Goal: Task Accomplishment & Management: Use online tool/utility

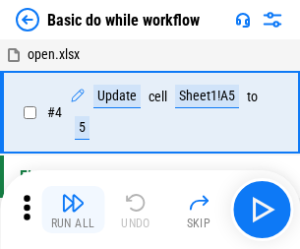
click at [73, 209] on img "button" at bounding box center [73, 203] width 24 height 24
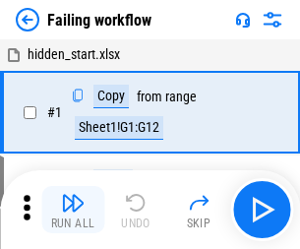
click at [73, 209] on img "button" at bounding box center [73, 203] width 24 height 24
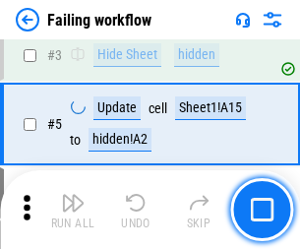
scroll to position [417, 0]
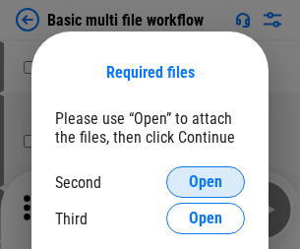
click at [206, 182] on span "Open" at bounding box center [205, 182] width 33 height 16
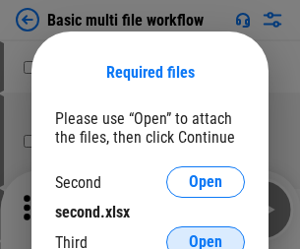
click at [206, 234] on span "Open" at bounding box center [205, 242] width 33 height 16
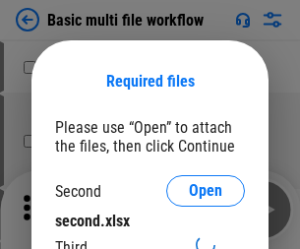
scroll to position [9, 0]
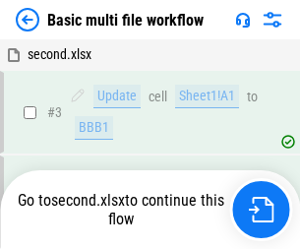
scroll to position [209, 0]
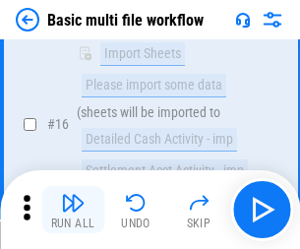
click at [73, 209] on img "button" at bounding box center [73, 203] width 24 height 24
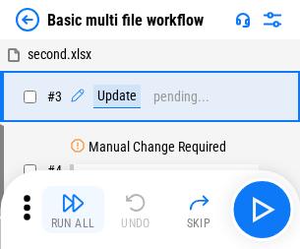
click at [73, 209] on img "button" at bounding box center [73, 203] width 24 height 24
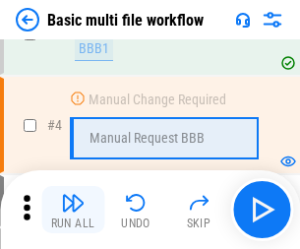
click at [73, 209] on img "button" at bounding box center [73, 203] width 24 height 24
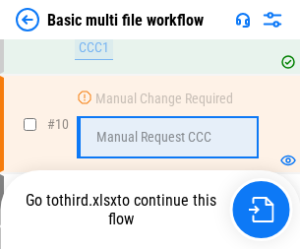
scroll to position [921, 0]
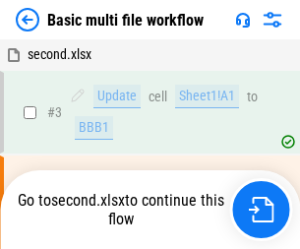
scroll to position [80, 0]
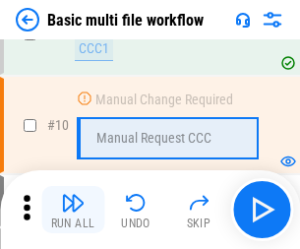
click at [73, 209] on img "button" at bounding box center [73, 203] width 24 height 24
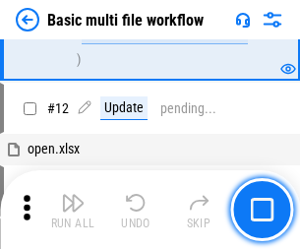
scroll to position [921, 0]
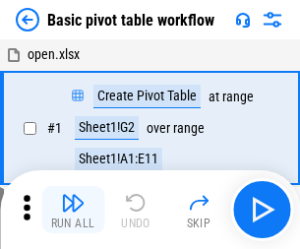
click at [73, 209] on img "button" at bounding box center [73, 203] width 24 height 24
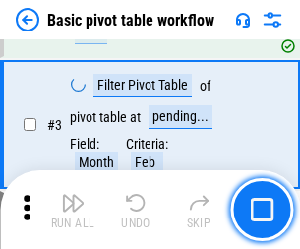
scroll to position [471, 0]
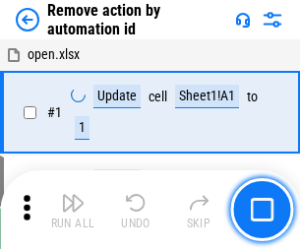
scroll to position [73, 0]
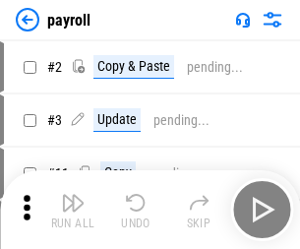
click at [73, 209] on img "button" at bounding box center [73, 203] width 24 height 24
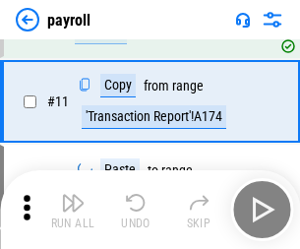
scroll to position [143, 0]
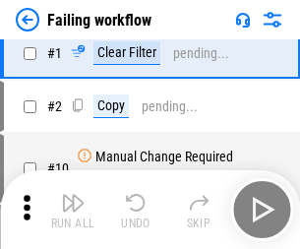
click at [73, 209] on img "button" at bounding box center [73, 203] width 24 height 24
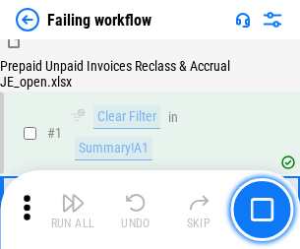
scroll to position [318, 0]
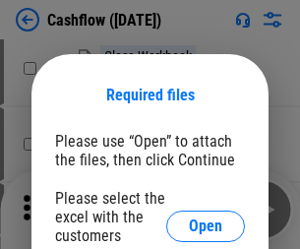
scroll to position [214, 0]
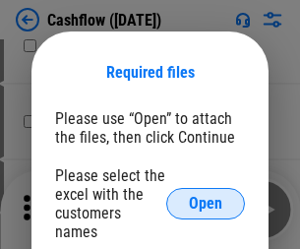
click at [206, 196] on span "Open" at bounding box center [205, 204] width 33 height 16
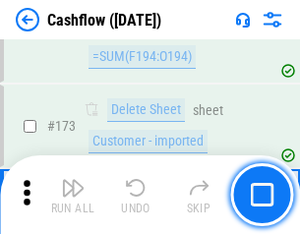
scroll to position [2082, 0]
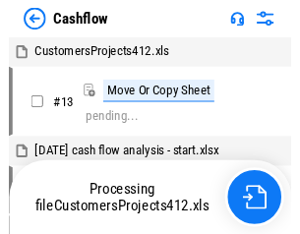
scroll to position [23, 0]
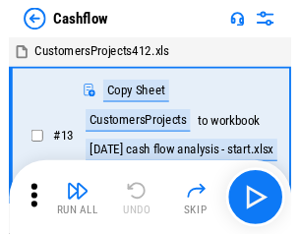
scroll to position [23, 0]
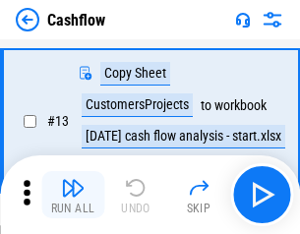
click at [73, 195] on img "button" at bounding box center [73, 188] width 24 height 24
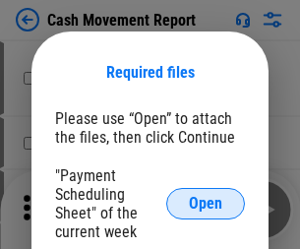
click at [206, 204] on span "Open" at bounding box center [205, 204] width 33 height 16
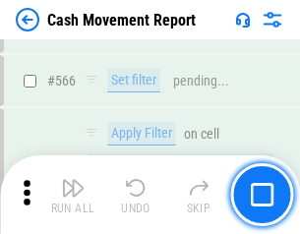
scroll to position [9014, 0]
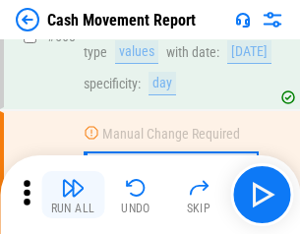
click at [73, 195] on img "button" at bounding box center [73, 188] width 24 height 24
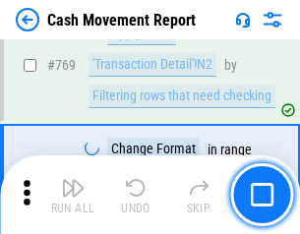
scroll to position [10928, 0]
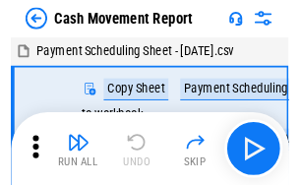
scroll to position [35, 0]
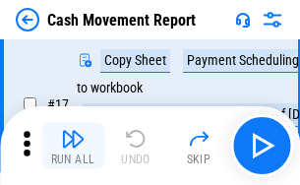
click at [73, 146] on img "button" at bounding box center [73, 139] width 24 height 24
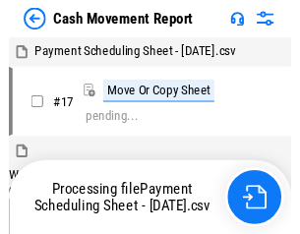
scroll to position [11, 0]
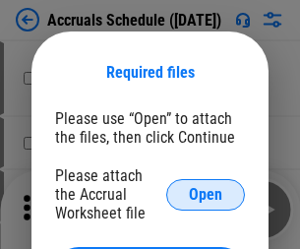
click at [206, 194] on span "Open" at bounding box center [205, 195] width 33 height 16
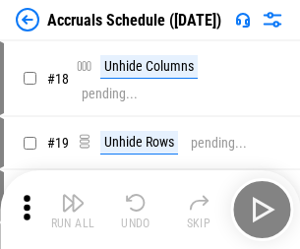
scroll to position [189, 0]
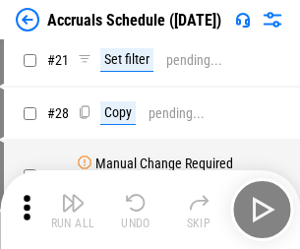
click at [73, 209] on img "button" at bounding box center [73, 203] width 24 height 24
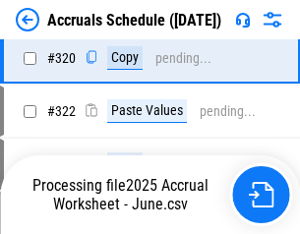
scroll to position [3658, 0]
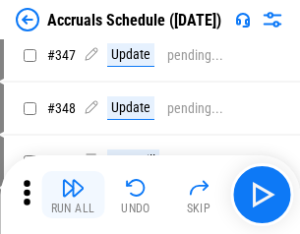
click at [73, 195] on img "button" at bounding box center [73, 188] width 24 height 24
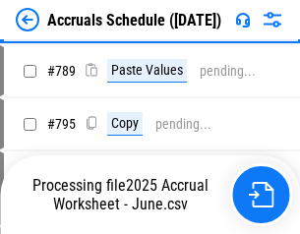
scroll to position [8261, 0]
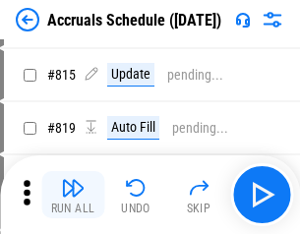
click at [73, 195] on img "button" at bounding box center [73, 188] width 24 height 24
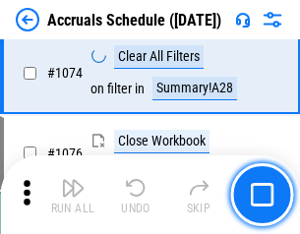
scroll to position [11779, 0]
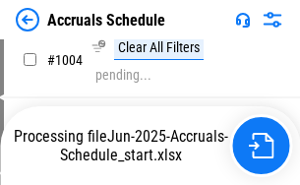
scroll to position [10103, 0]
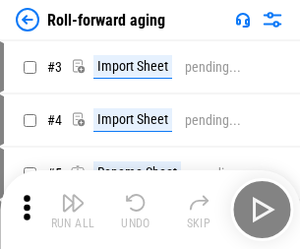
click at [73, 195] on img "button" at bounding box center [73, 203] width 24 height 24
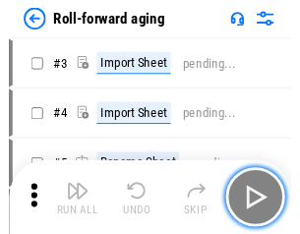
scroll to position [3, 0]
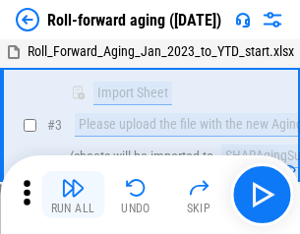
click at [73, 195] on img "button" at bounding box center [73, 188] width 24 height 24
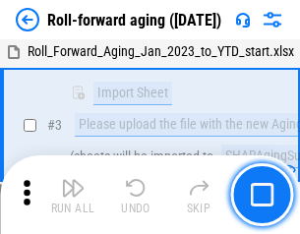
scroll to position [127, 0]
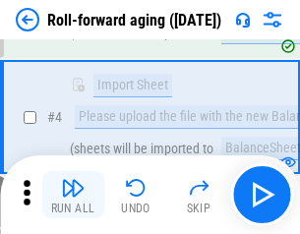
click at [73, 195] on img "button" at bounding box center [73, 188] width 24 height 24
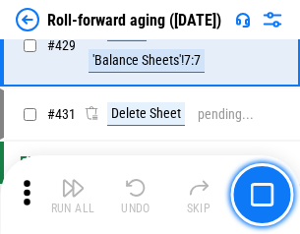
scroll to position [6820, 0]
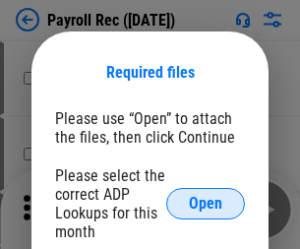
click at [206, 204] on span "Open" at bounding box center [205, 204] width 33 height 16
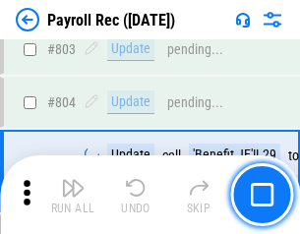
scroll to position [12495, 0]
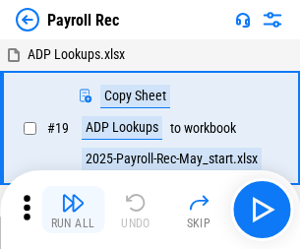
click at [73, 209] on img "button" at bounding box center [73, 203] width 24 height 24
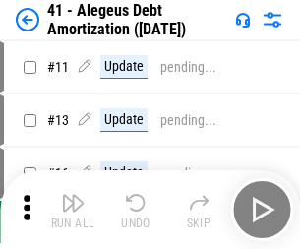
click at [73, 209] on img "button" at bounding box center [73, 203] width 24 height 24
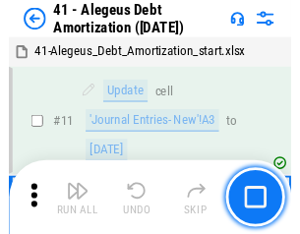
scroll to position [243, 0]
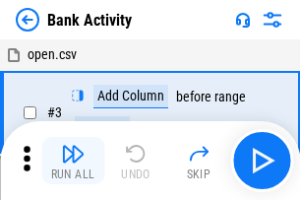
click at [73, 160] on img "button" at bounding box center [73, 154] width 24 height 24
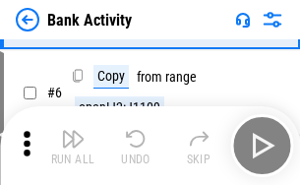
scroll to position [104, 0]
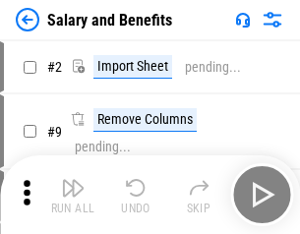
click at [73, 195] on img "button" at bounding box center [73, 188] width 24 height 24
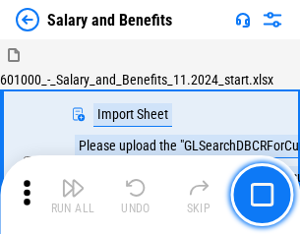
scroll to position [27, 0]
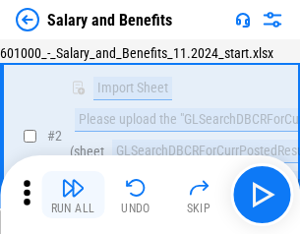
click at [73, 195] on img "button" at bounding box center [73, 188] width 24 height 24
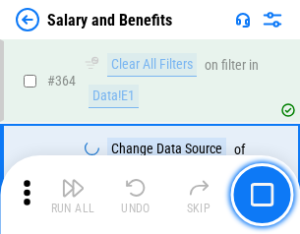
scroll to position [9261, 0]
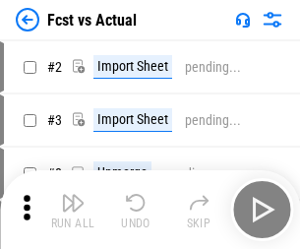
click at [73, 195] on img "button" at bounding box center [73, 203] width 24 height 24
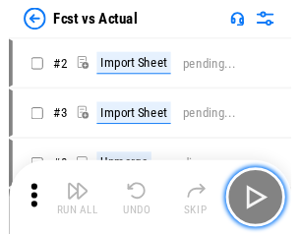
scroll to position [26, 0]
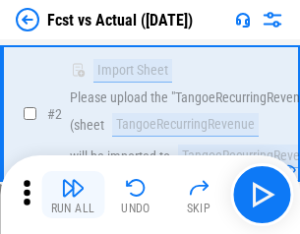
click at [73, 195] on img "button" at bounding box center [73, 188] width 24 height 24
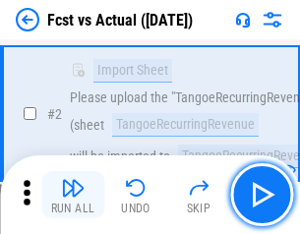
scroll to position [184, 0]
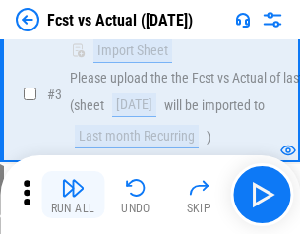
click at [73, 195] on img "button" at bounding box center [73, 188] width 24 height 24
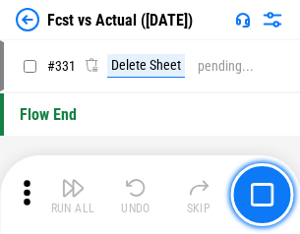
scroll to position [9414, 0]
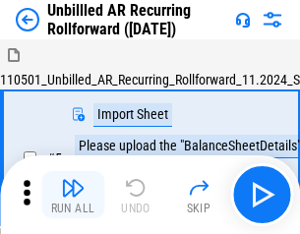
click at [73, 195] on img "button" at bounding box center [73, 188] width 24 height 24
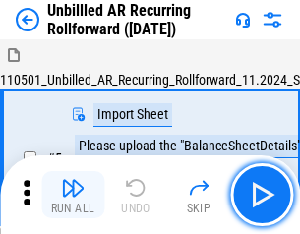
scroll to position [42, 0]
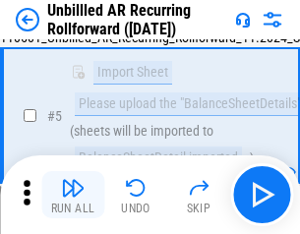
click at [73, 195] on img "button" at bounding box center [73, 188] width 24 height 24
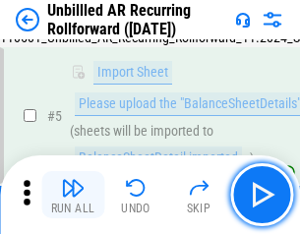
scroll to position [185, 0]
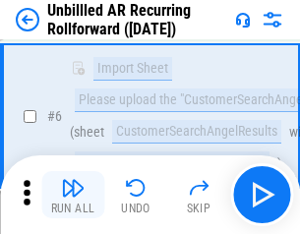
click at [73, 195] on img "button" at bounding box center [73, 188] width 24 height 24
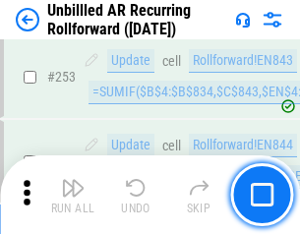
scroll to position [6680, 0]
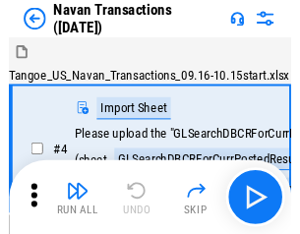
scroll to position [31, 0]
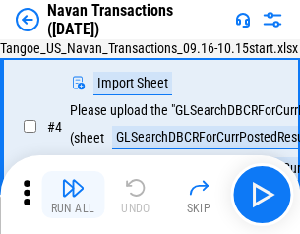
click at [73, 195] on img "button" at bounding box center [73, 188] width 24 height 24
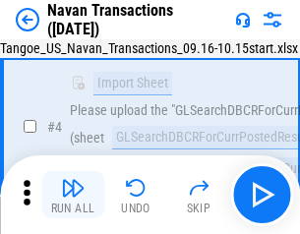
click at [73, 195] on img "button" at bounding box center [73, 188] width 24 height 24
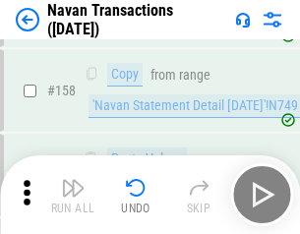
scroll to position [6376, 0]
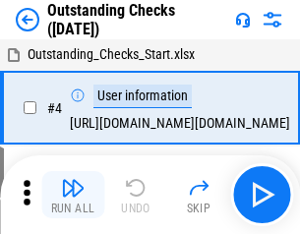
click at [73, 195] on img "button" at bounding box center [73, 188] width 24 height 24
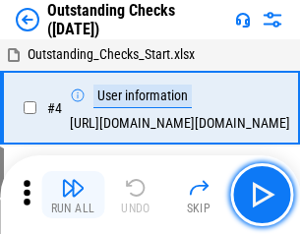
scroll to position [83, 0]
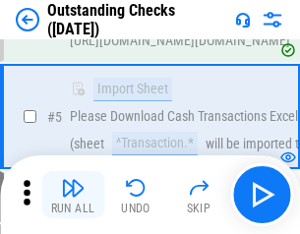
click at [73, 195] on img "button" at bounding box center [73, 188] width 24 height 24
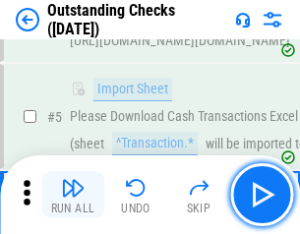
scroll to position [206, 0]
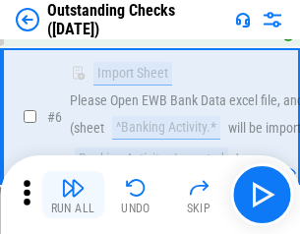
click at [73, 195] on img "button" at bounding box center [73, 188] width 24 height 24
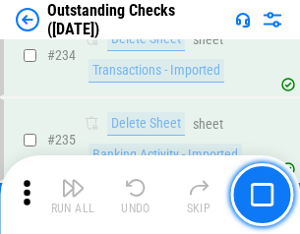
scroll to position [5972, 0]
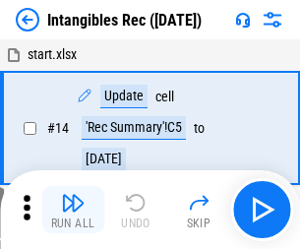
click at [73, 209] on img "button" at bounding box center [73, 203] width 24 height 24
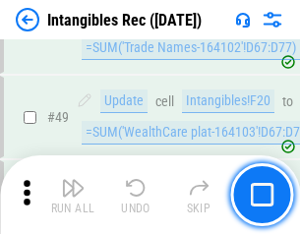
scroll to position [766, 0]
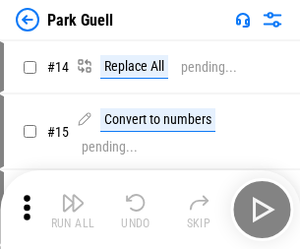
click at [73, 195] on img "button" at bounding box center [73, 203] width 24 height 24
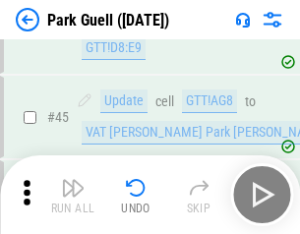
scroll to position [2459, 0]
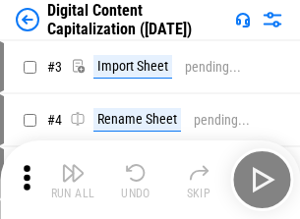
click at [73, 165] on img "button" at bounding box center [73, 173] width 24 height 24
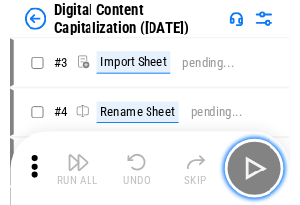
scroll to position [57, 0]
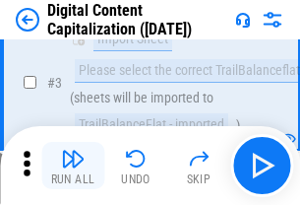
click at [73, 165] on img "button" at bounding box center [73, 159] width 24 height 24
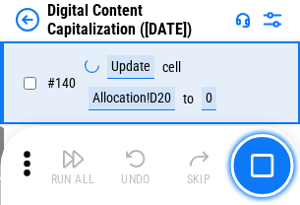
scroll to position [2086, 0]
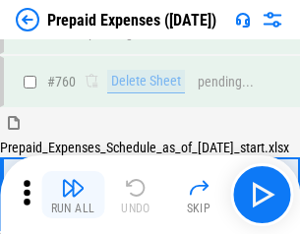
click at [73, 195] on img "button" at bounding box center [73, 188] width 24 height 24
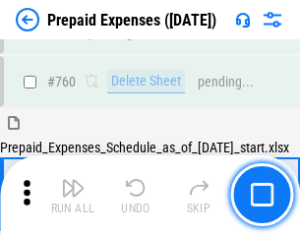
scroll to position [5451, 0]
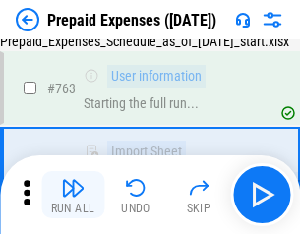
click at [73, 195] on img "button" at bounding box center [73, 188] width 24 height 24
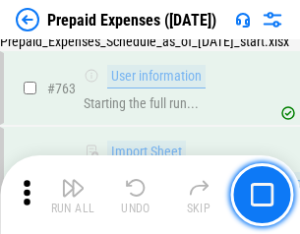
scroll to position [5567, 0]
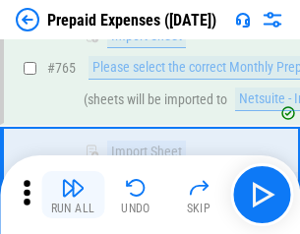
click at [73, 195] on img "button" at bounding box center [73, 188] width 24 height 24
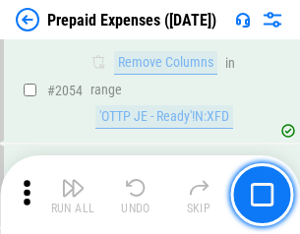
scroll to position [20558, 0]
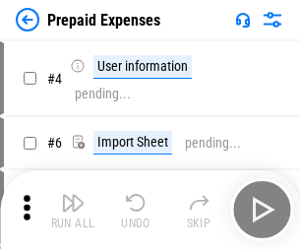
click at [73, 209] on img "button" at bounding box center [73, 203] width 24 height 24
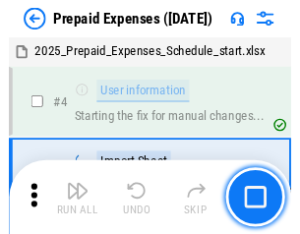
scroll to position [87, 0]
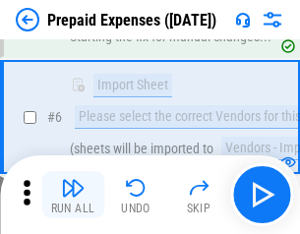
click at [73, 195] on img "button" at bounding box center [73, 188] width 24 height 24
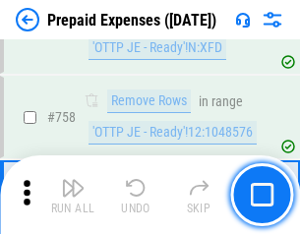
scroll to position [7008, 0]
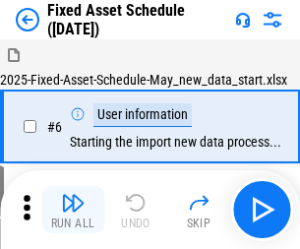
click at [73, 209] on img "button" at bounding box center [73, 203] width 24 height 24
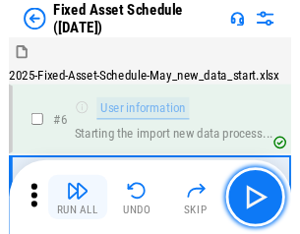
scroll to position [106, 0]
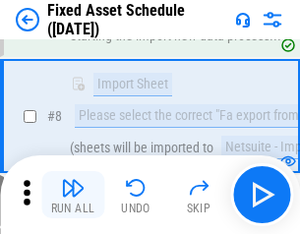
click at [73, 195] on img "button" at bounding box center [73, 188] width 24 height 24
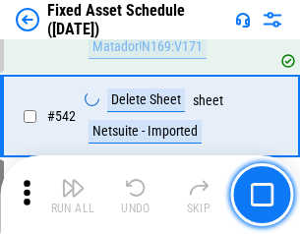
scroll to position [7012, 0]
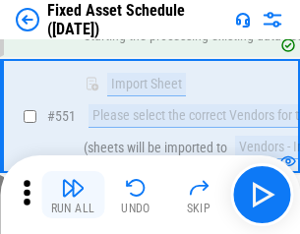
click at [73, 195] on img "button" at bounding box center [73, 188] width 24 height 24
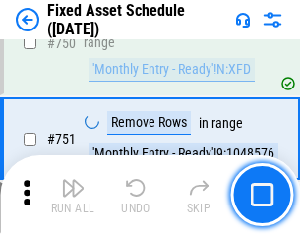
scroll to position [9588, 0]
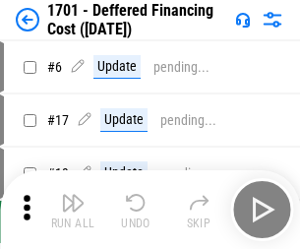
click at [73, 209] on img "button" at bounding box center [73, 203] width 24 height 24
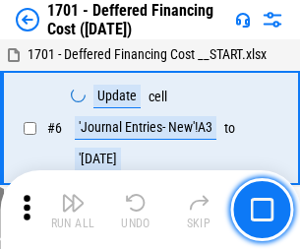
scroll to position [236, 0]
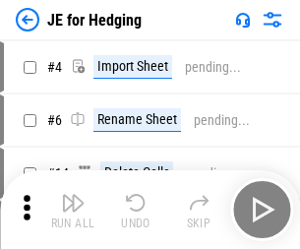
click at [73, 195] on img "button" at bounding box center [73, 203] width 24 height 24
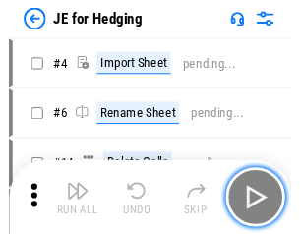
scroll to position [3, 0]
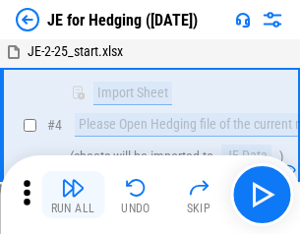
click at [73, 195] on img "button" at bounding box center [73, 188] width 24 height 24
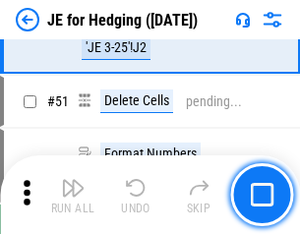
scroll to position [1273, 0]
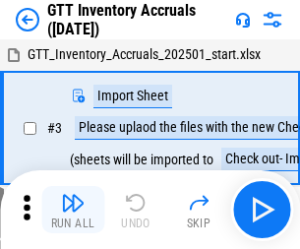
click at [73, 195] on img "button" at bounding box center [73, 203] width 24 height 24
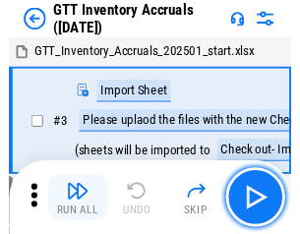
scroll to position [3, 0]
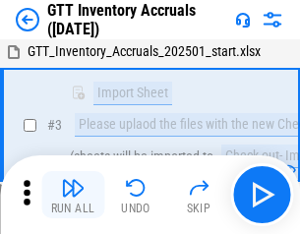
click at [73, 195] on img "button" at bounding box center [73, 188] width 24 height 24
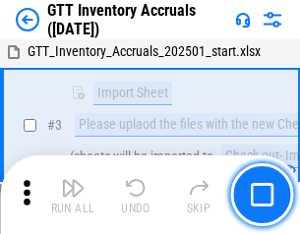
scroll to position [127, 0]
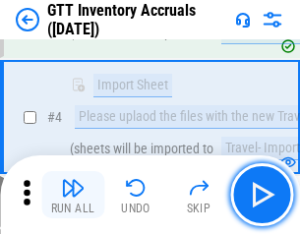
click at [73, 195] on img "button" at bounding box center [73, 188] width 24 height 24
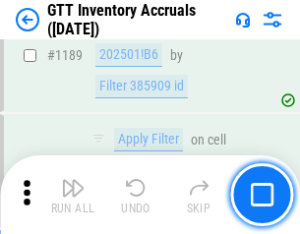
scroll to position [16060, 0]
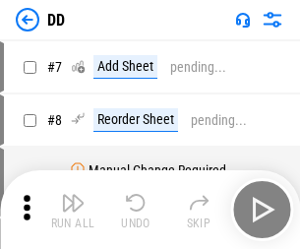
click at [73, 209] on img "button" at bounding box center [73, 203] width 24 height 24
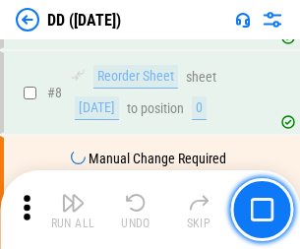
scroll to position [190, 0]
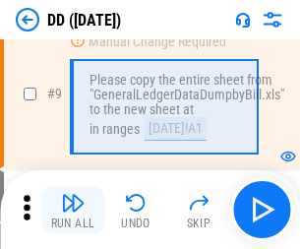
click at [73, 209] on img "button" at bounding box center [73, 203] width 24 height 24
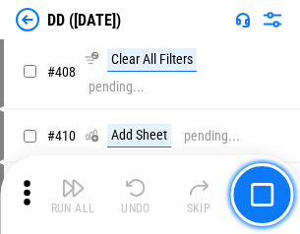
scroll to position [8799, 0]
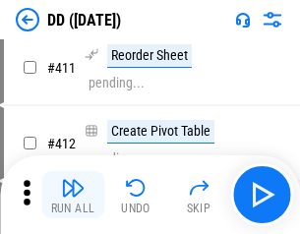
click at [73, 195] on img "button" at bounding box center [73, 188] width 24 height 24
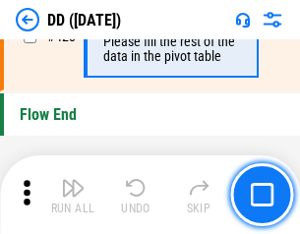
scroll to position [9413, 0]
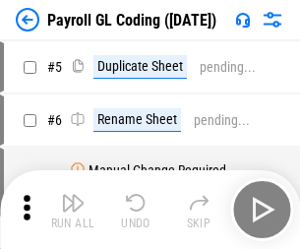
click at [73, 209] on img "button" at bounding box center [73, 203] width 24 height 24
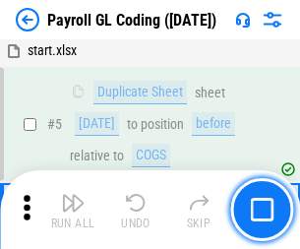
scroll to position [236, 0]
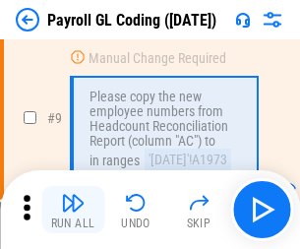
click at [73, 209] on img "button" at bounding box center [73, 203] width 24 height 24
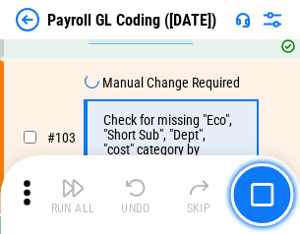
scroll to position [4614, 0]
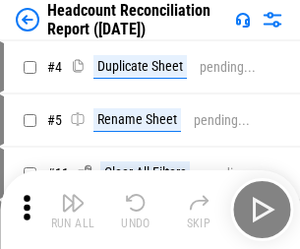
click at [73, 209] on img "button" at bounding box center [73, 203] width 24 height 24
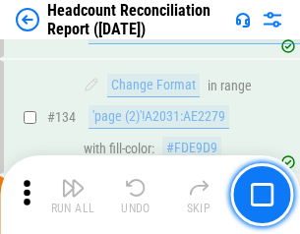
scroll to position [2364, 0]
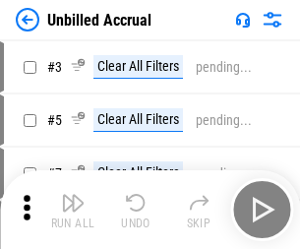
click at [73, 209] on img "button" at bounding box center [73, 203] width 24 height 24
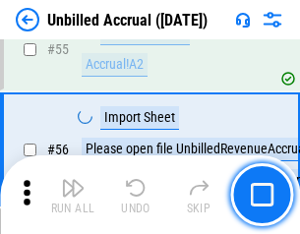
scroll to position [2053, 0]
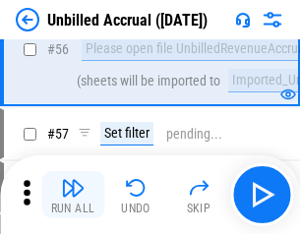
click at [73, 195] on img "button" at bounding box center [73, 188] width 24 height 24
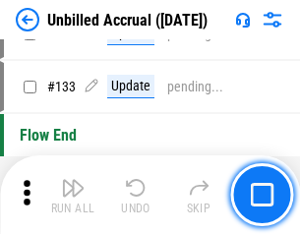
scroll to position [5858, 0]
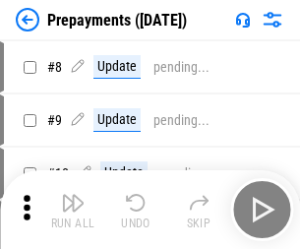
click at [73, 209] on img "button" at bounding box center [73, 203] width 24 height 24
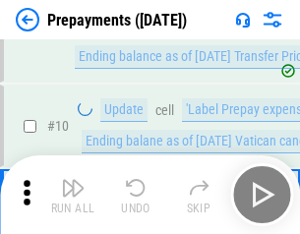
scroll to position [123, 0]
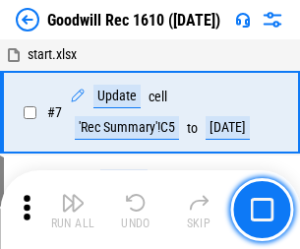
scroll to position [336, 0]
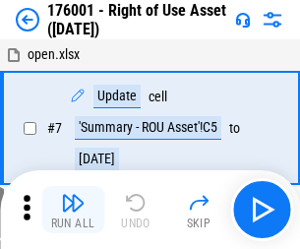
click at [73, 209] on img "button" at bounding box center [73, 203] width 24 height 24
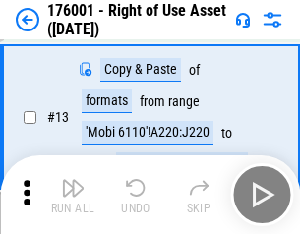
scroll to position [127, 0]
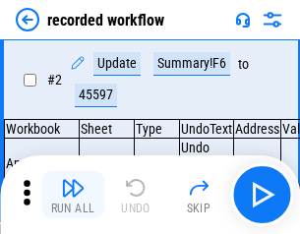
click at [73, 195] on img "button" at bounding box center [73, 188] width 24 height 24
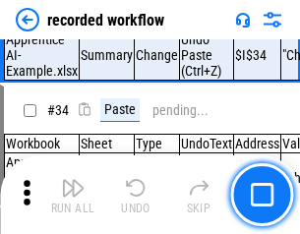
scroll to position [6147, 0]
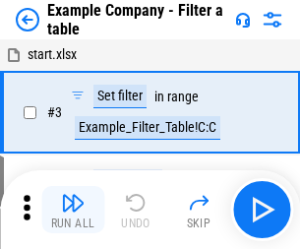
click at [73, 209] on img "button" at bounding box center [73, 203] width 24 height 24
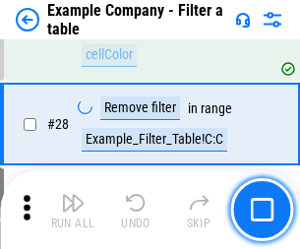
scroll to position [1800, 0]
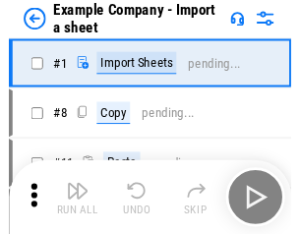
scroll to position [30, 0]
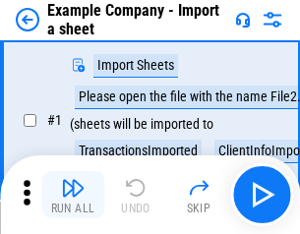
click at [73, 195] on img "button" at bounding box center [73, 188] width 24 height 24
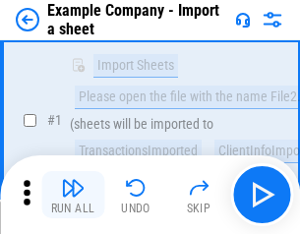
click at [73, 195] on img "button" at bounding box center [73, 188] width 24 height 24
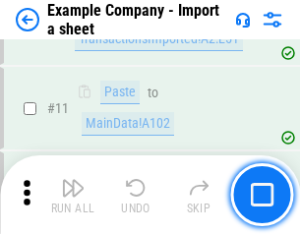
scroll to position [435, 0]
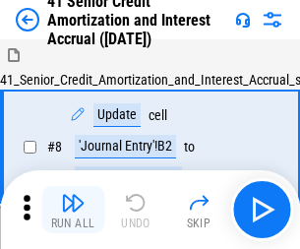
click at [73, 195] on img "button" at bounding box center [73, 203] width 24 height 24
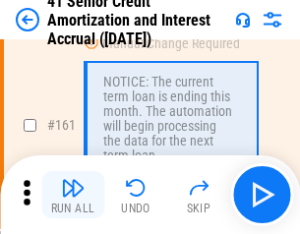
click at [73, 195] on img "button" at bounding box center [73, 188] width 24 height 24
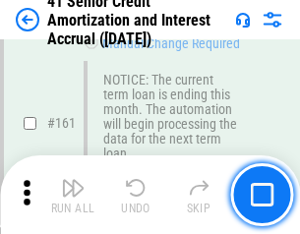
scroll to position [2103, 0]
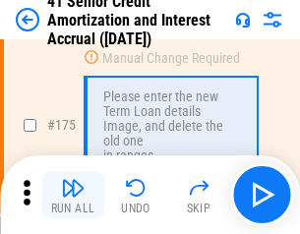
click at [73, 195] on img "button" at bounding box center [73, 188] width 24 height 24
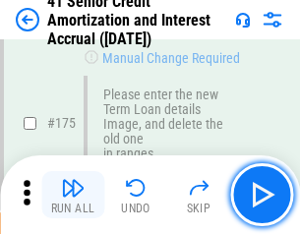
scroll to position [2303, 0]
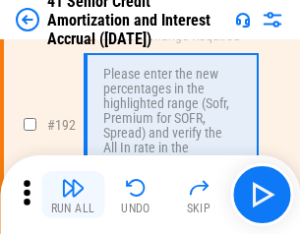
click at [73, 195] on img "button" at bounding box center [73, 188] width 24 height 24
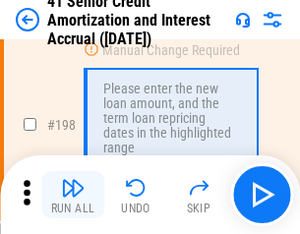
click at [73, 195] on img "button" at bounding box center [73, 188] width 24 height 24
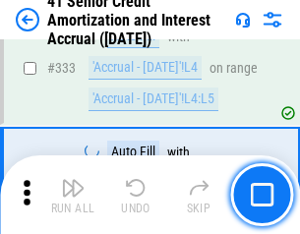
scroll to position [5024, 0]
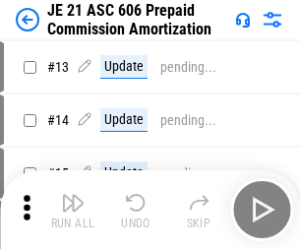
click at [73, 195] on img "button" at bounding box center [73, 203] width 24 height 24
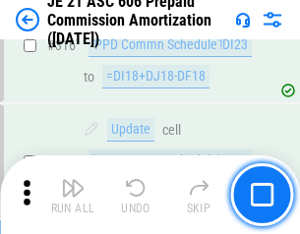
scroll to position [3672, 0]
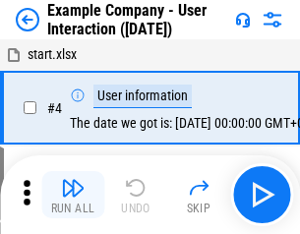
click at [73, 195] on img "button" at bounding box center [73, 188] width 24 height 24
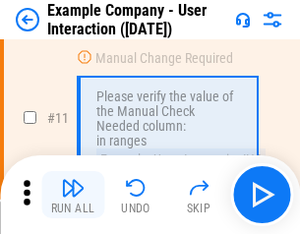
click at [73, 195] on img "button" at bounding box center [73, 188] width 24 height 24
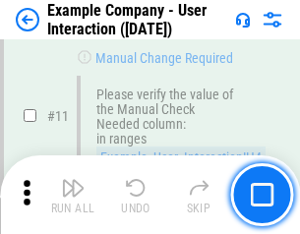
scroll to position [426, 0]
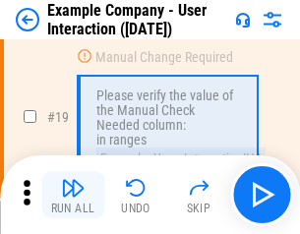
click at [73, 195] on img "button" at bounding box center [73, 188] width 24 height 24
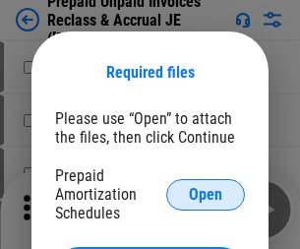
click at [206, 194] on span "Open" at bounding box center [205, 195] width 33 height 16
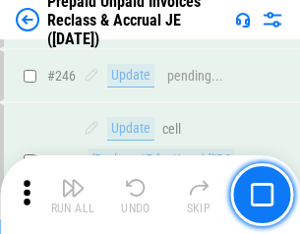
scroll to position [2655, 0]
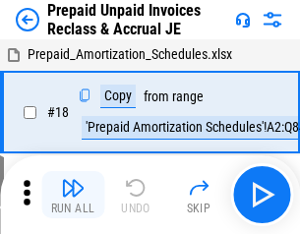
click at [73, 195] on img "button" at bounding box center [73, 188] width 24 height 24
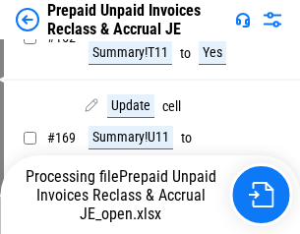
scroll to position [1426, 0]
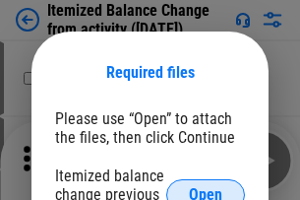
click at [206, 187] on span "Open" at bounding box center [205, 195] width 33 height 16
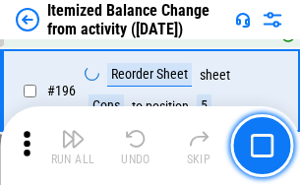
scroll to position [3785, 0]
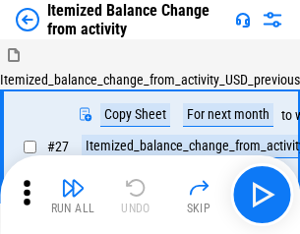
scroll to position [30, 0]
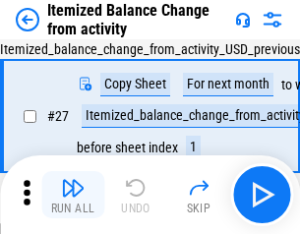
click at [73, 195] on img "button" at bounding box center [73, 188] width 24 height 24
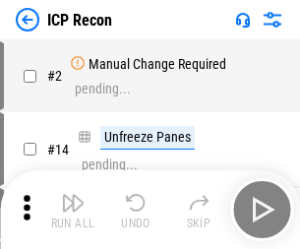
click at [73, 209] on img "button" at bounding box center [73, 203] width 24 height 24
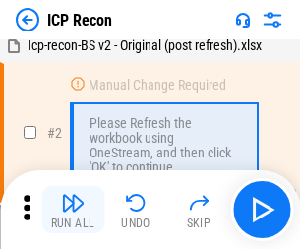
click at [73, 209] on img "button" at bounding box center [73, 203] width 24 height 24
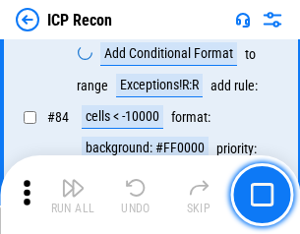
scroll to position [1927, 0]
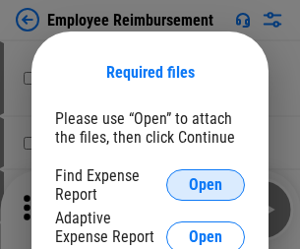
click at [206, 185] on span "Open" at bounding box center [205, 185] width 33 height 16
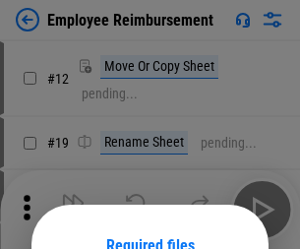
scroll to position [173, 0]
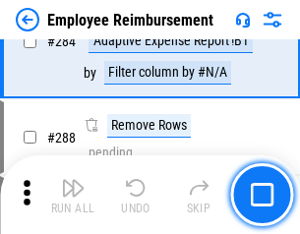
scroll to position [5346, 0]
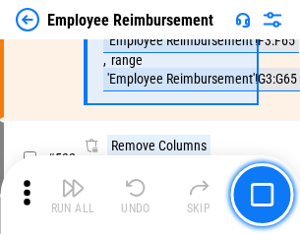
click at [73, 195] on img "button" at bounding box center [73, 188] width 24 height 24
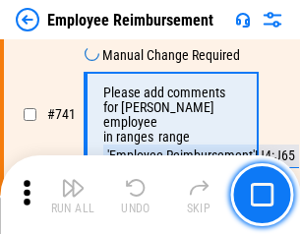
scroll to position [13798, 0]
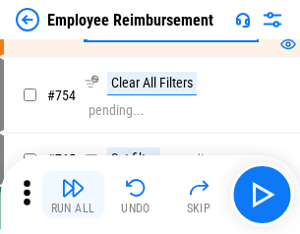
click at [73, 195] on img "button" at bounding box center [73, 188] width 24 height 24
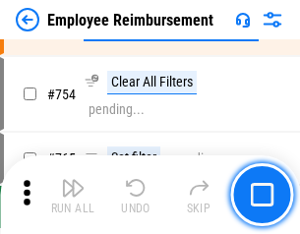
click at [73, 195] on img "button" at bounding box center [73, 188] width 24 height 24
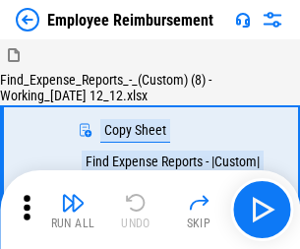
scroll to position [67, 0]
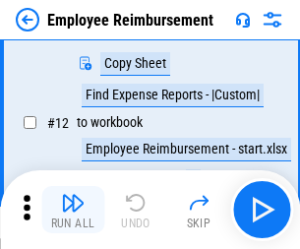
click at [73, 209] on img "button" at bounding box center [73, 203] width 24 height 24
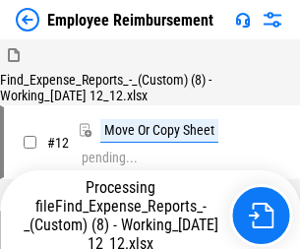
scroll to position [67, 0]
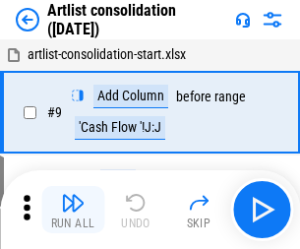
click at [73, 209] on img "button" at bounding box center [73, 203] width 24 height 24
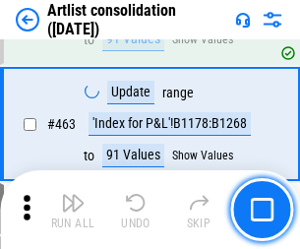
scroll to position [8611, 0]
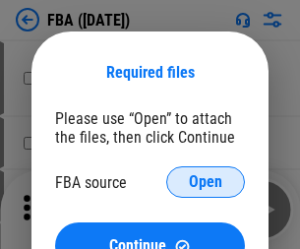
click at [206, 182] on span "Open" at bounding box center [205, 182] width 33 height 16
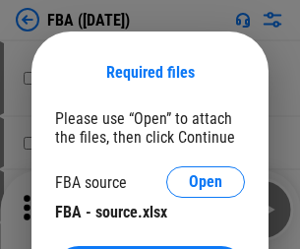
scroll to position [44, 0]
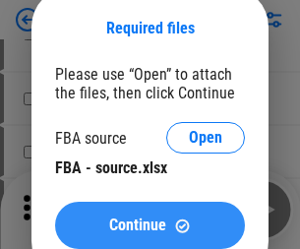
click at [149, 225] on span "Continue" at bounding box center [137, 225] width 57 height 16
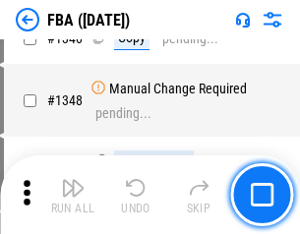
scroll to position [20805, 0]
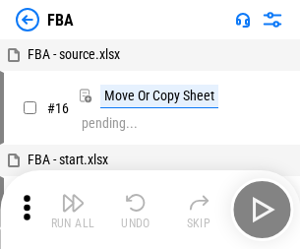
scroll to position [20, 0]
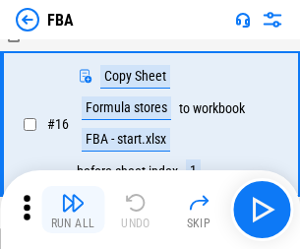
click at [73, 209] on img "button" at bounding box center [73, 203] width 24 height 24
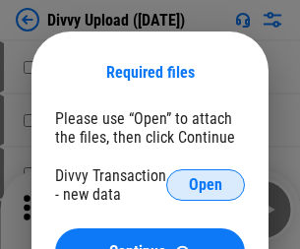
click at [206, 185] on span "Open" at bounding box center [205, 185] width 33 height 16
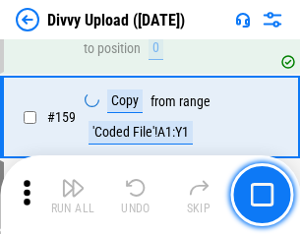
scroll to position [2037, 0]
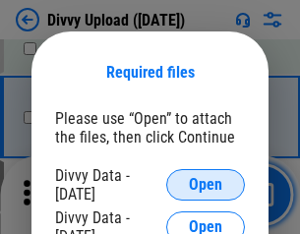
click at [206, 185] on span "Open" at bounding box center [205, 185] width 33 height 16
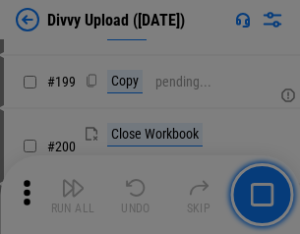
scroll to position [2860, 0]
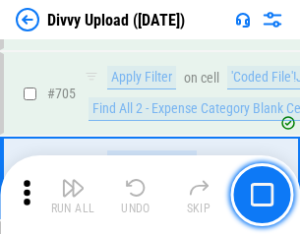
scroll to position [13454, 0]
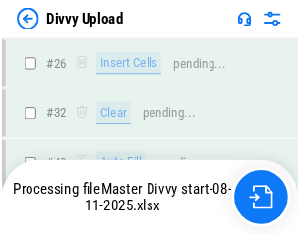
scroll to position [2037, 0]
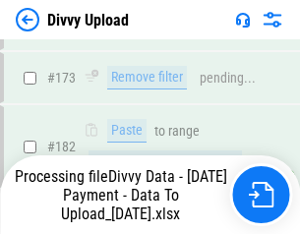
scroll to position [2217, 0]
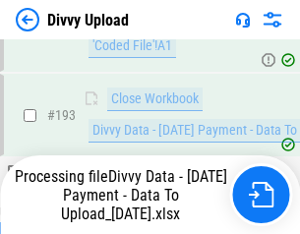
scroll to position [2634, 0]
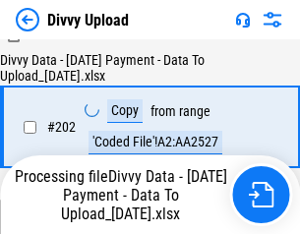
scroll to position [3198, 0]
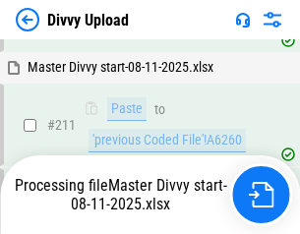
scroll to position [3801, 0]
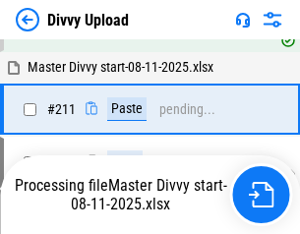
scroll to position [3801, 0]
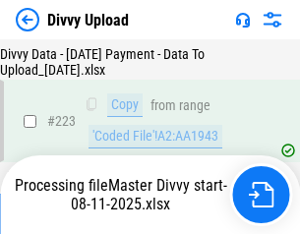
scroll to position [4483, 0]
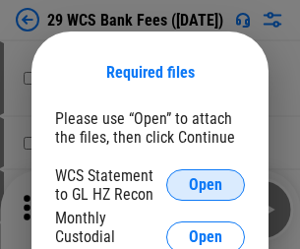
click at [206, 185] on span "Open" at bounding box center [205, 185] width 33 height 16
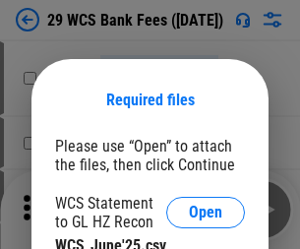
scroll to position [28, 0]
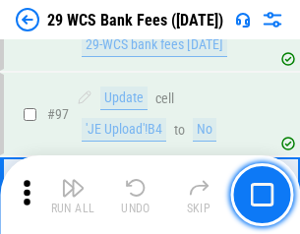
scroll to position [1917, 0]
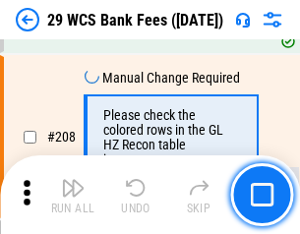
click at [73, 195] on img "button" at bounding box center [73, 188] width 24 height 24
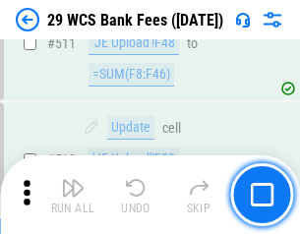
scroll to position [9895, 0]
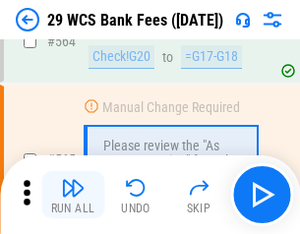
click at [73, 195] on img "button" at bounding box center [73, 188] width 24 height 24
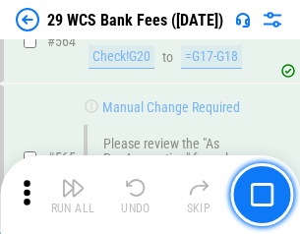
scroll to position [10636, 0]
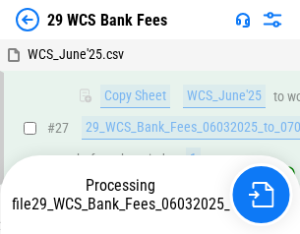
scroll to position [392, 0]
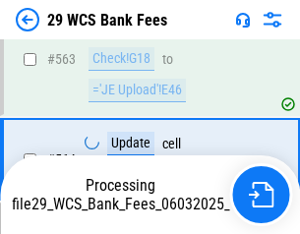
scroll to position [10500, 0]
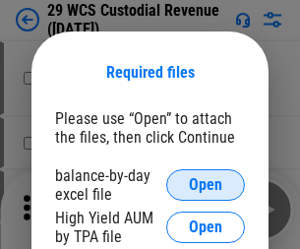
click at [206, 185] on span "Open" at bounding box center [205, 185] width 33 height 16
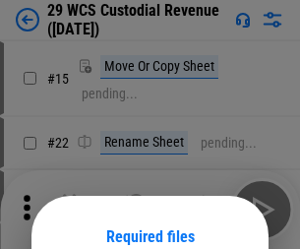
scroll to position [164, 0]
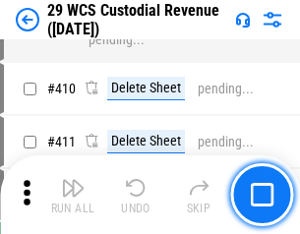
scroll to position [9109, 0]
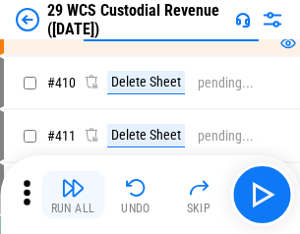
click at [73, 195] on img "button" at bounding box center [73, 188] width 24 height 24
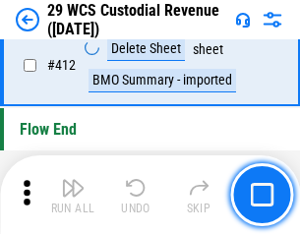
scroll to position [9392, 0]
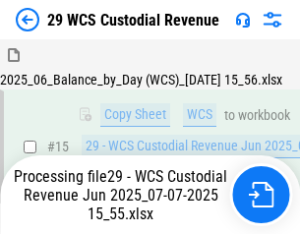
scroll to position [1010, 0]
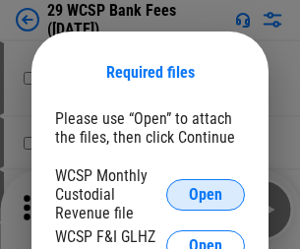
click at [206, 194] on span "Open" at bounding box center [205, 195] width 33 height 16
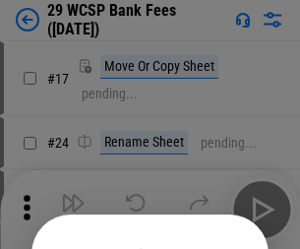
scroll to position [183, 0]
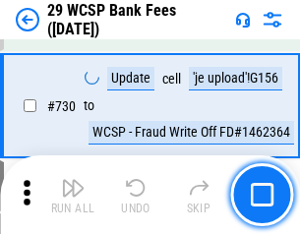
scroll to position [9911, 0]
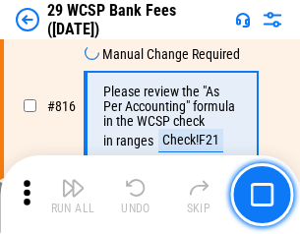
click at [73, 195] on img "button" at bounding box center [73, 188] width 24 height 24
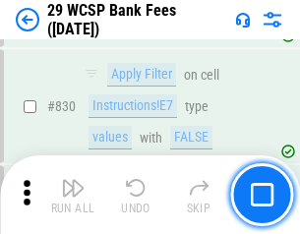
scroll to position [12478, 0]
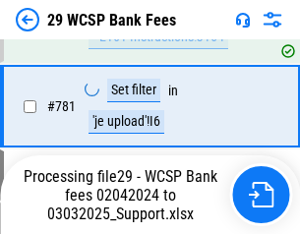
scroll to position [11507, 0]
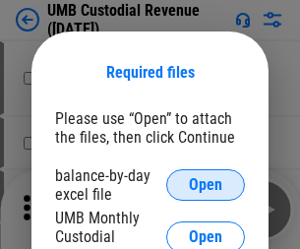
click at [206, 185] on span "Open" at bounding box center [205, 185] width 33 height 16
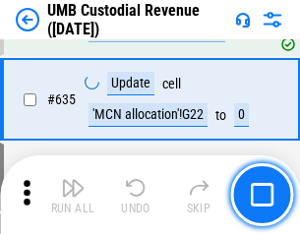
scroll to position [10292, 0]
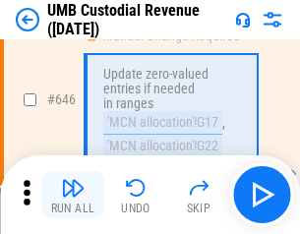
click at [73, 195] on img "button" at bounding box center [73, 188] width 24 height 24
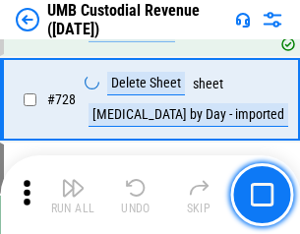
scroll to position [12132, 0]
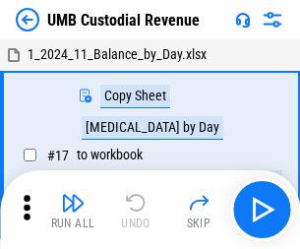
scroll to position [15, 0]
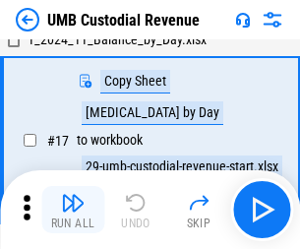
click at [73, 209] on img "button" at bounding box center [73, 203] width 24 height 24
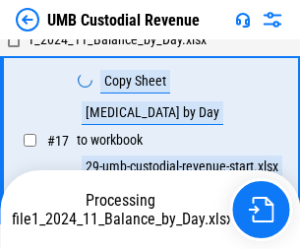
scroll to position [388, 0]
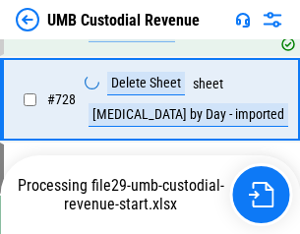
scroll to position [12087, 0]
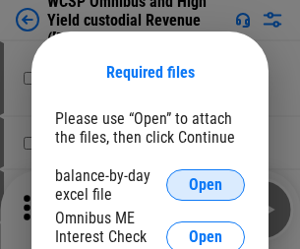
click at [206, 185] on span "Open" at bounding box center [205, 185] width 33 height 16
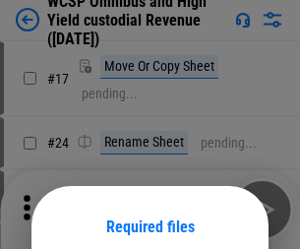
scroll to position [154, 0]
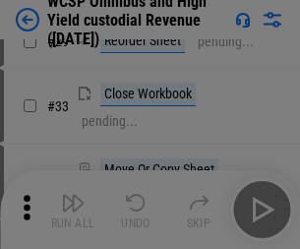
scroll to position [449, 0]
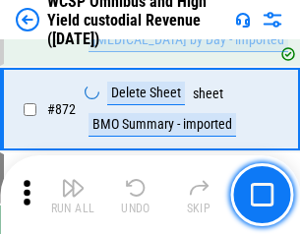
scroll to position [16645, 0]
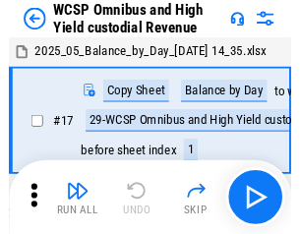
scroll to position [11, 0]
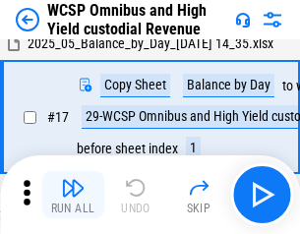
click at [73, 195] on img "button" at bounding box center [73, 188] width 24 height 24
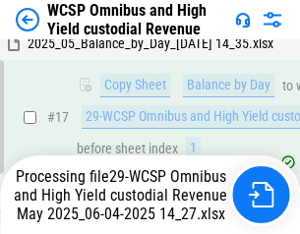
scroll to position [409, 0]
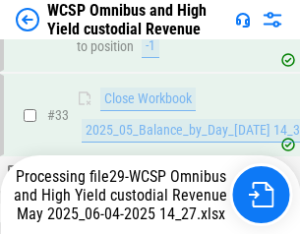
scroll to position [974, 0]
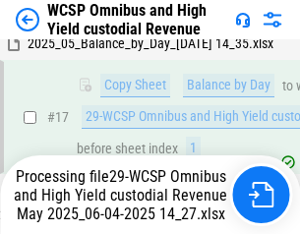
scroll to position [409, 0]
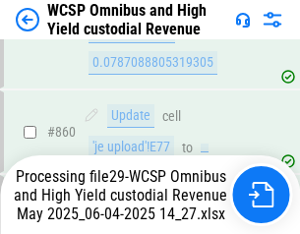
scroll to position [16599, 0]
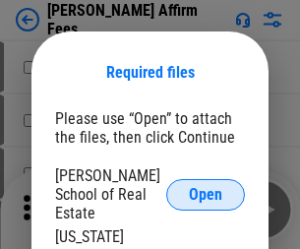
click at [206, 187] on span "Open" at bounding box center [205, 195] width 33 height 16
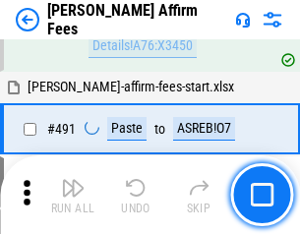
scroll to position [5348, 0]
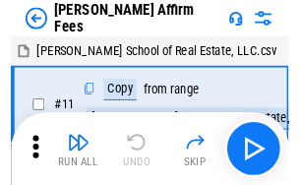
scroll to position [20, 0]
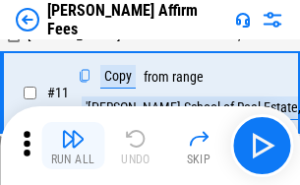
click at [73, 146] on img "button" at bounding box center [73, 139] width 24 height 24
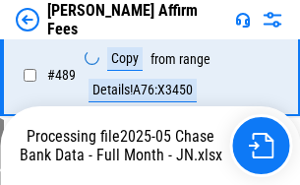
scroll to position [5158, 0]
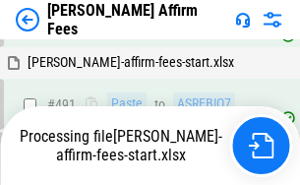
scroll to position [5372, 0]
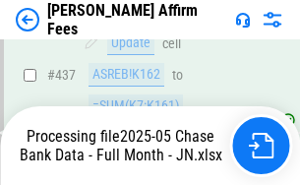
scroll to position [5158, 0]
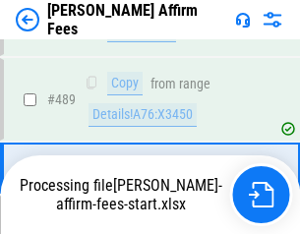
scroll to position [5133, 0]
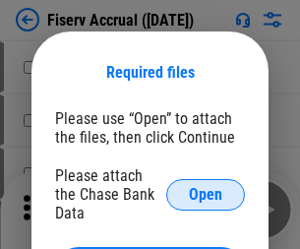
click at [206, 187] on span "Open" at bounding box center [205, 195] width 33 height 16
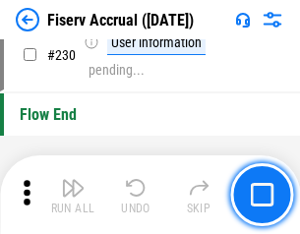
scroll to position [6232, 0]
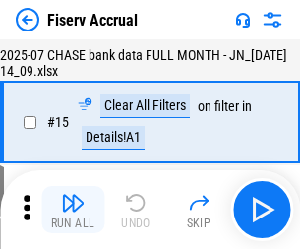
click at [73, 209] on img "button" at bounding box center [73, 203] width 24 height 24
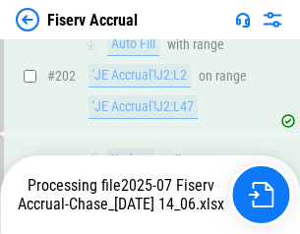
scroll to position [5425, 0]
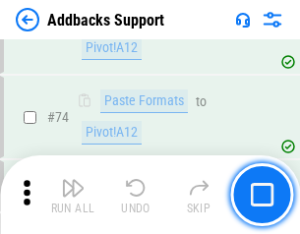
scroll to position [1432, 0]
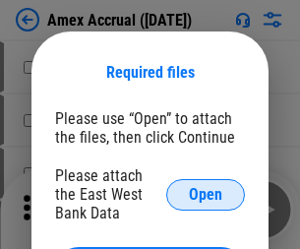
click at [206, 194] on span "Open" at bounding box center [205, 195] width 33 height 16
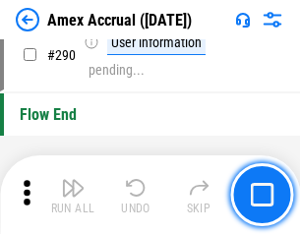
scroll to position [6125, 0]
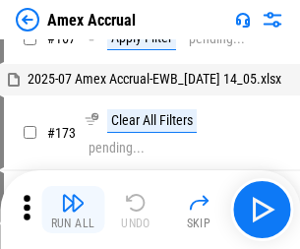
click at [73, 209] on img "button" at bounding box center [73, 203] width 24 height 24
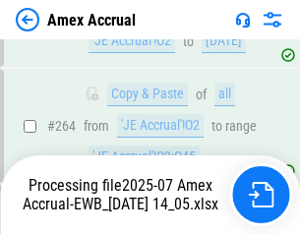
scroll to position [5733, 0]
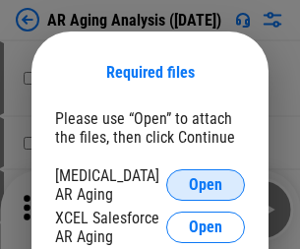
click at [206, 182] on span "Open" at bounding box center [205, 185] width 33 height 16
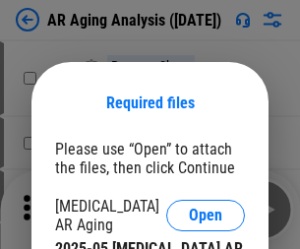
scroll to position [30, 0]
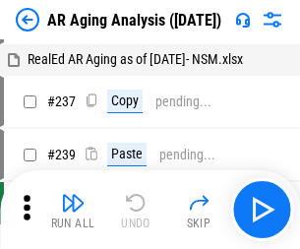
scroll to position [20, 0]
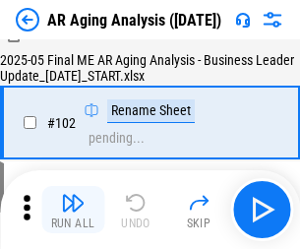
click at [73, 209] on img "button" at bounding box center [73, 203] width 24 height 24
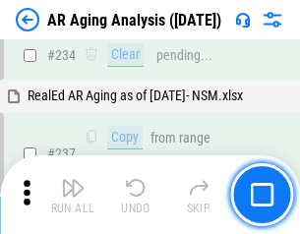
scroll to position [3048, 0]
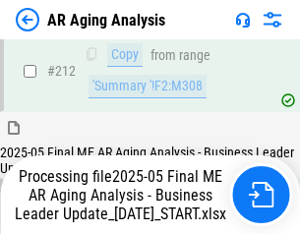
scroll to position [3026, 0]
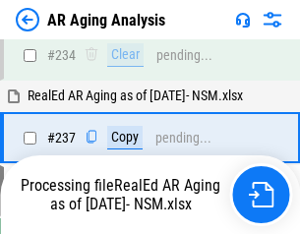
scroll to position [3107, 0]
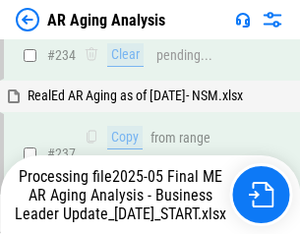
scroll to position [3107, 0]
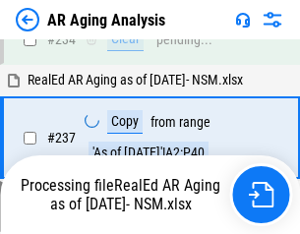
scroll to position [3107, 0]
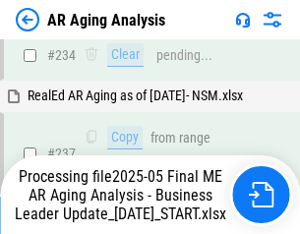
scroll to position [3026, 0]
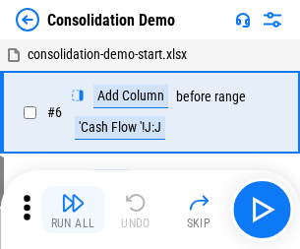
click at [73, 209] on img "button" at bounding box center [73, 203] width 24 height 24
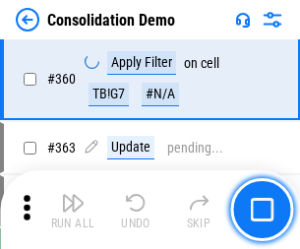
scroll to position [6592, 0]
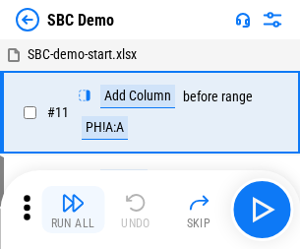
click at [73, 209] on img "button" at bounding box center [73, 203] width 24 height 24
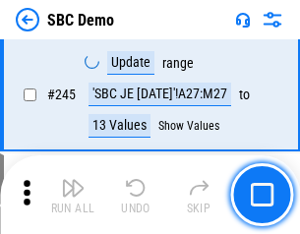
scroll to position [4008, 0]
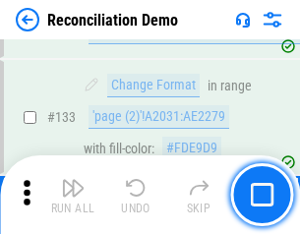
scroll to position [2336, 0]
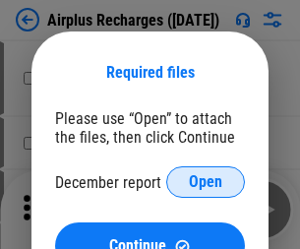
click at [206, 182] on span "Open" at bounding box center [205, 182] width 33 height 16
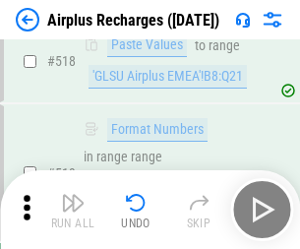
scroll to position [8463, 0]
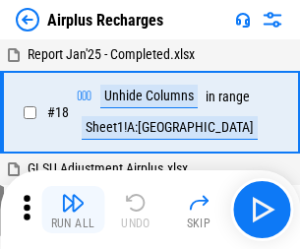
click at [73, 209] on img "button" at bounding box center [73, 203] width 24 height 24
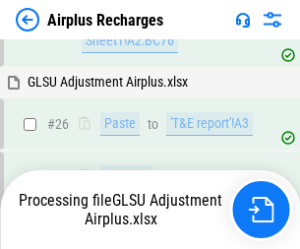
scroll to position [500, 0]
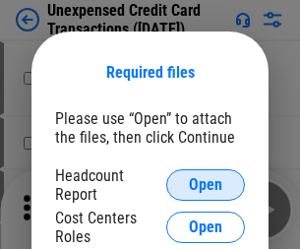
click at [206, 185] on span "Open" at bounding box center [205, 185] width 33 height 16
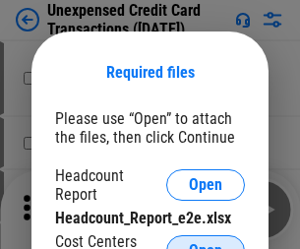
click at [206, 243] on span "Open" at bounding box center [205, 251] width 33 height 16
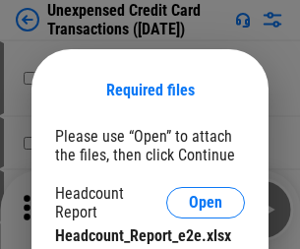
scroll to position [18, 0]
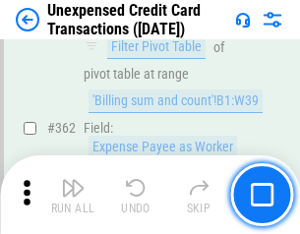
scroll to position [5058, 0]
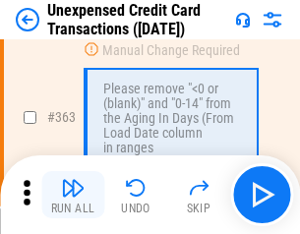
click at [73, 195] on img "button" at bounding box center [73, 188] width 24 height 24
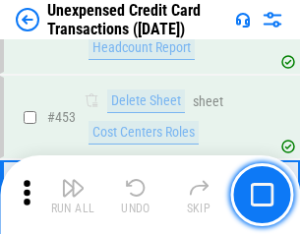
scroll to position [6708, 0]
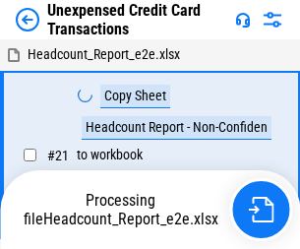
scroll to position [30, 0]
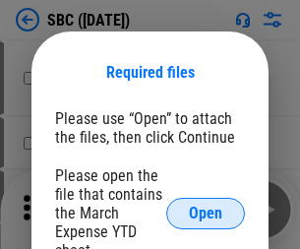
click at [206, 212] on span "Open" at bounding box center [205, 214] width 33 height 16
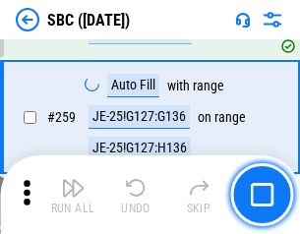
scroll to position [3843, 0]
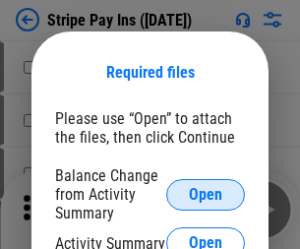
click at [206, 194] on span "Open" at bounding box center [205, 195] width 33 height 16
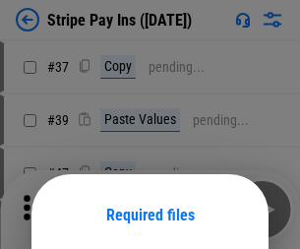
scroll to position [143, 0]
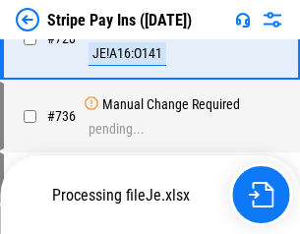
scroll to position [10356, 0]
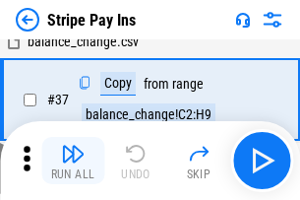
click at [73, 160] on img "button" at bounding box center [73, 154] width 24 height 24
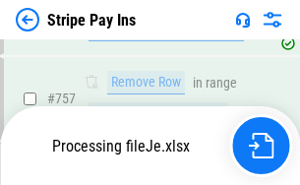
scroll to position [10313, 0]
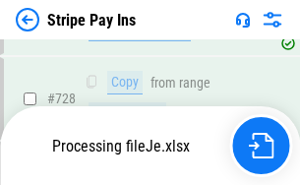
scroll to position [10186, 0]
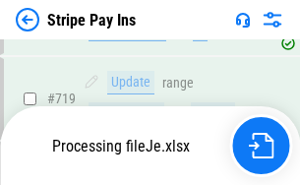
scroll to position [9935, 0]
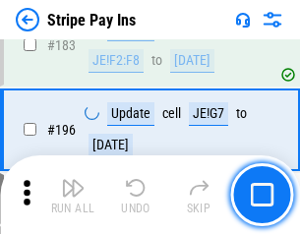
scroll to position [2662, 0]
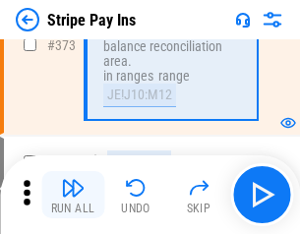
click at [73, 195] on img "button" at bounding box center [73, 188] width 24 height 24
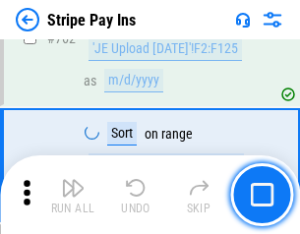
scroll to position [10288, 0]
